Goal: Task Accomplishment & Management: Use online tool/utility

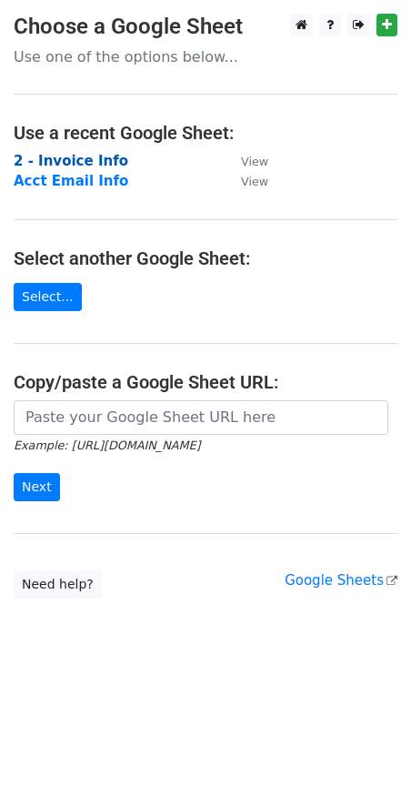
click at [93, 162] on strong "2 - Invoice Info" at bounding box center [71, 161] width 115 height 16
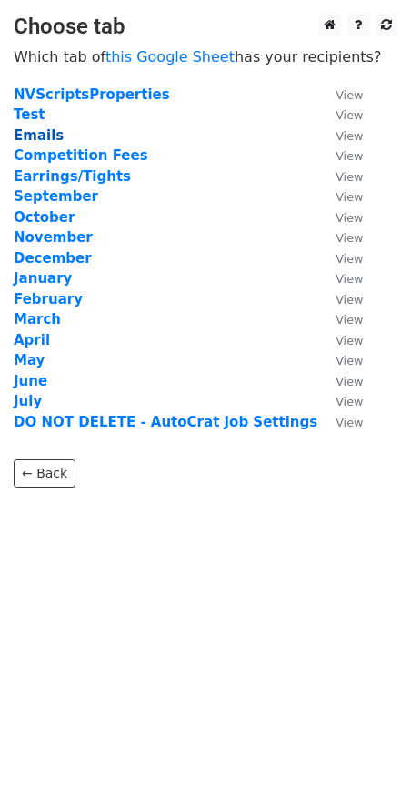
click at [35, 135] on strong "Emails" at bounding box center [39, 135] width 50 height 16
